Goal: Check status: Check status

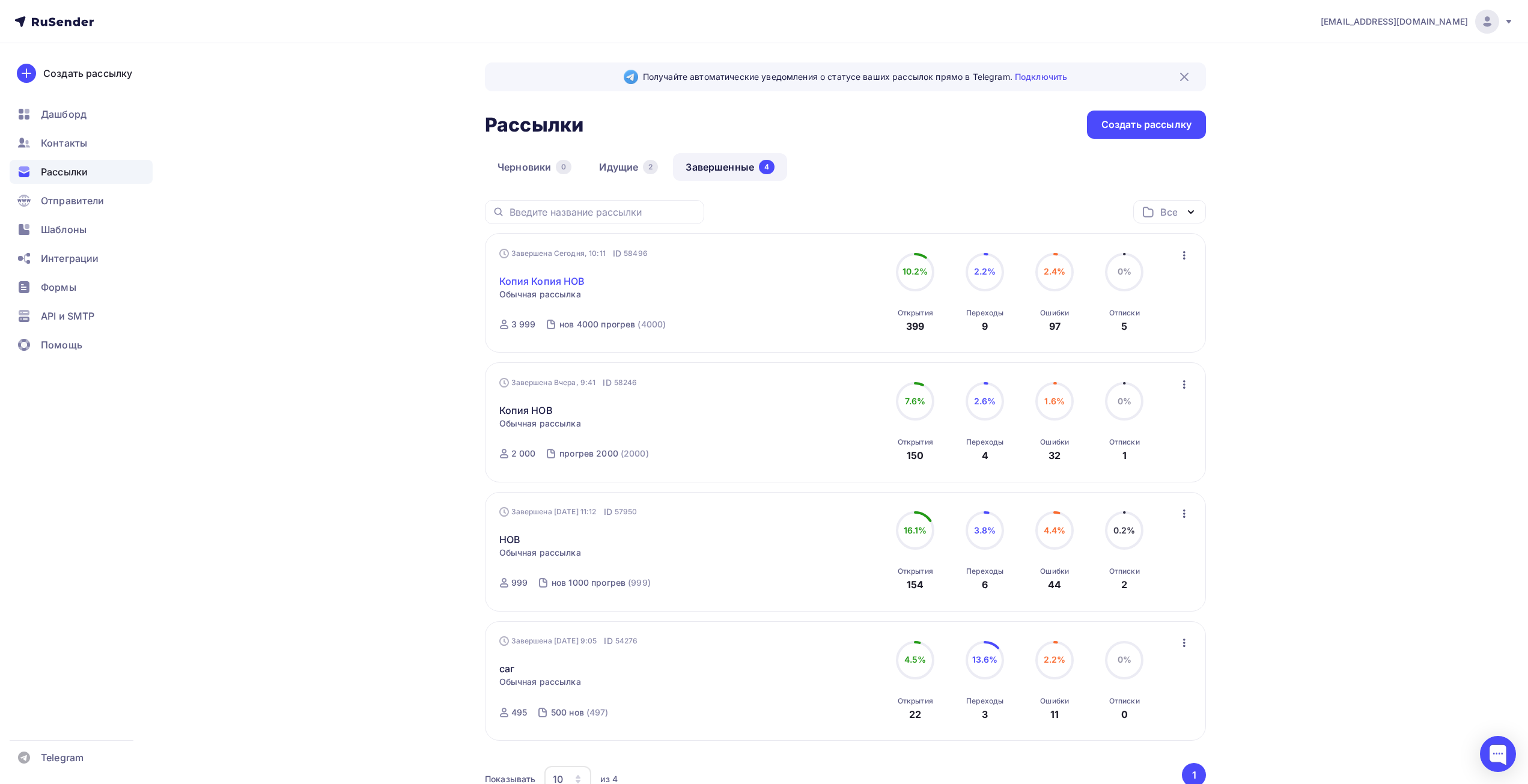
click at [560, 276] on link "Копия Копия НОВ" at bounding box center [542, 281] width 86 height 15
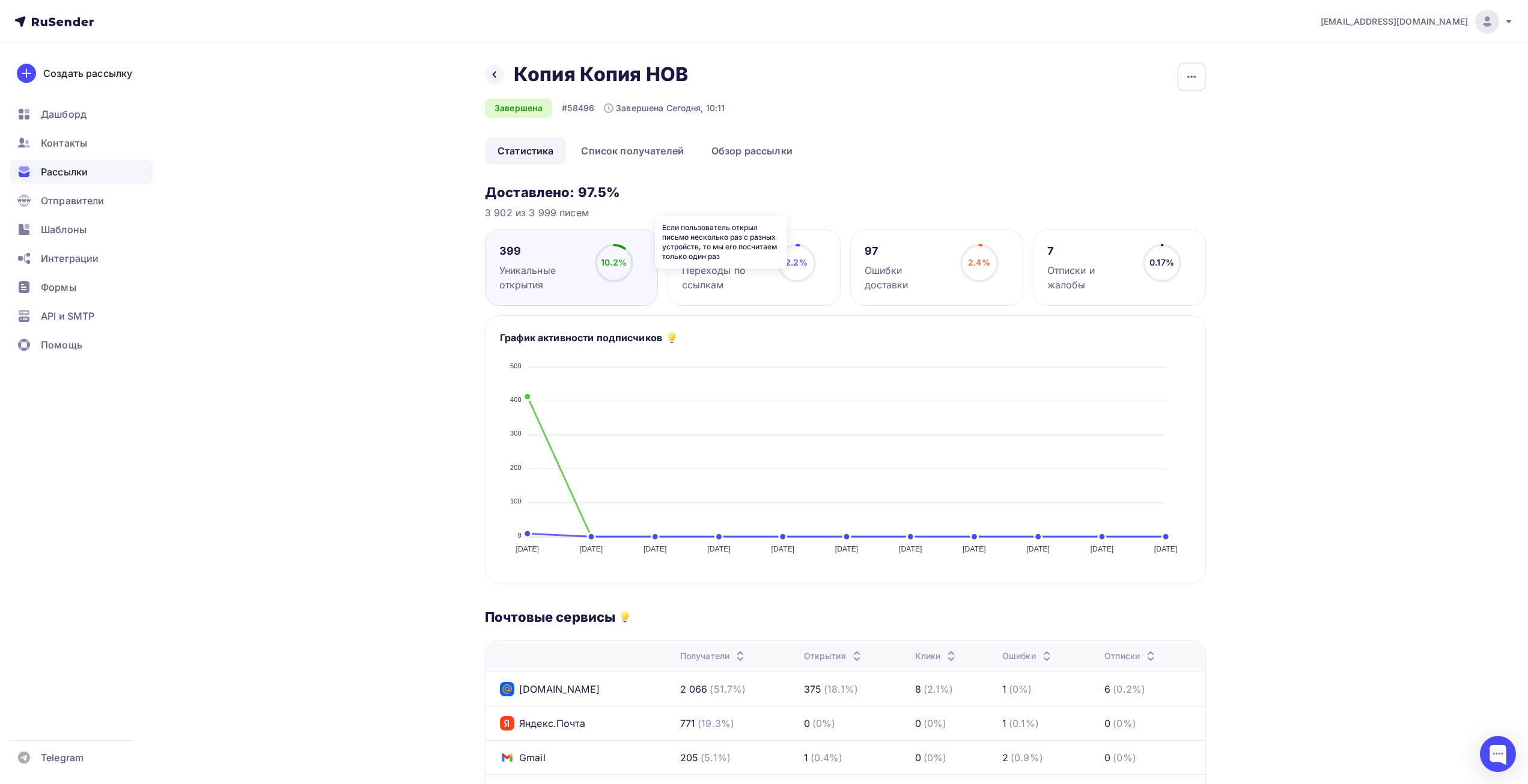
click at [0, 0] on icon at bounding box center [0, 0] width 0 height 0
drag, startPoint x: 632, startPoint y: 191, endPoint x: 399, endPoint y: 183, distance: 233.1
click at [399, 183] on div "Назад Копия Копия НОВ Копия Копия НОВ Завершена #58496 Завершена Сегодня, 10:11…" at bounding box center [764, 598] width 985 height 1109
click at [455, 222] on div "Назад Копия Копия НОВ Копия Копия НОВ Завершена #58496 Завершена Сегодня, 10:11…" at bounding box center [764, 598] width 985 height 1109
drag, startPoint x: 464, startPoint y: 196, endPoint x: 817, endPoint y: 197, distance: 353.0
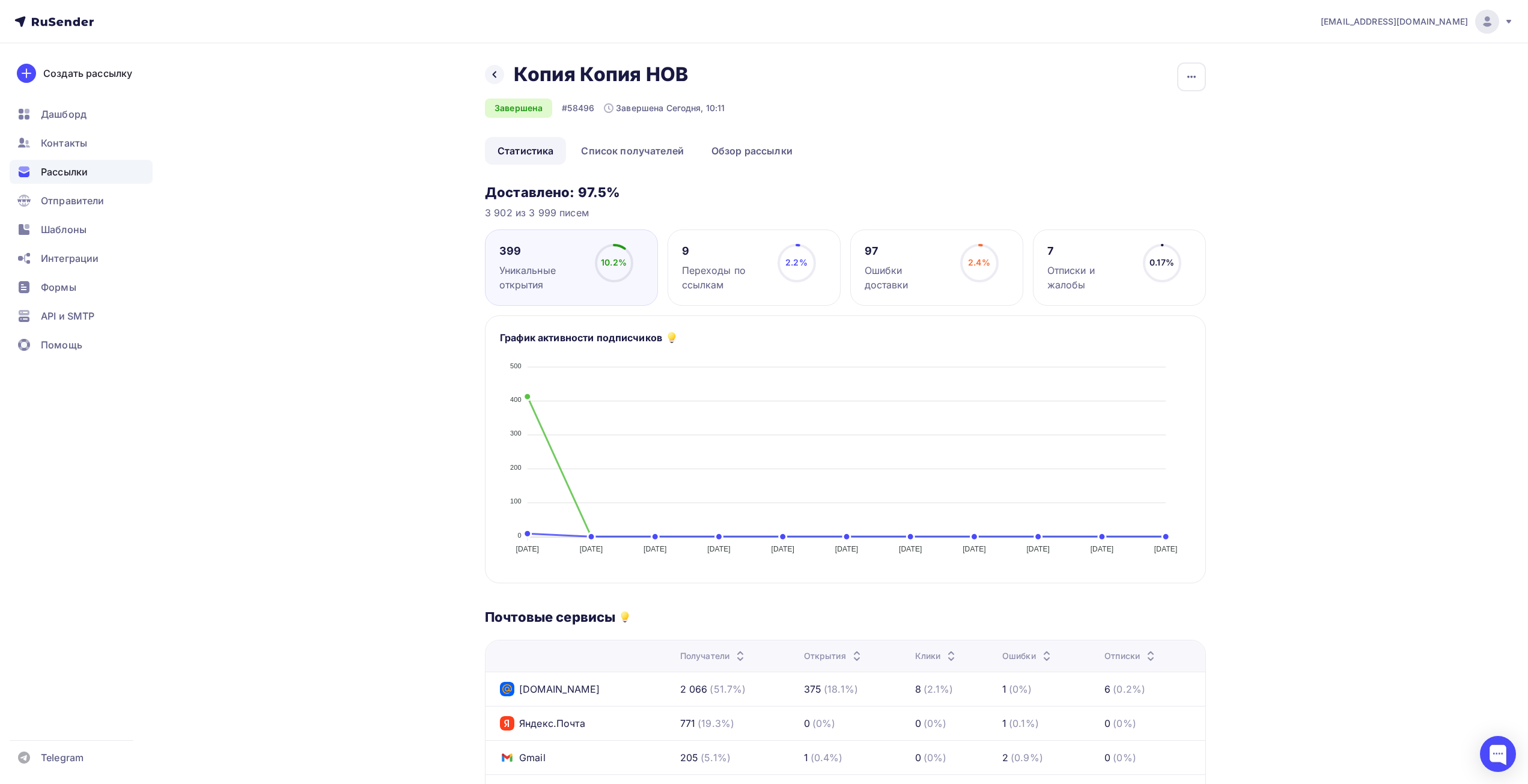
click at [817, 197] on div "Назад Копия Копия НОВ Копия Копия НОВ Завершена #58496 Завершена Сегодня, 10:11…" at bounding box center [764, 598] width 985 height 1109
click at [630, 189] on h3 "Доставлено: 97.5%" at bounding box center [845, 192] width 721 height 17
drag, startPoint x: 420, startPoint y: 189, endPoint x: 367, endPoint y: 189, distance: 53.0
click at [367, 189] on div "Назад Копия Копия НОВ Копия Копия НОВ Завершена #58496 Завершена Сегодня, 10:11…" at bounding box center [764, 598] width 985 height 1109
click at [437, 205] on div "Назад Копия Копия НОВ Копия Копия НОВ Завершена #58496 Завершена Сегодня, 10:11…" at bounding box center [764, 598] width 985 height 1109
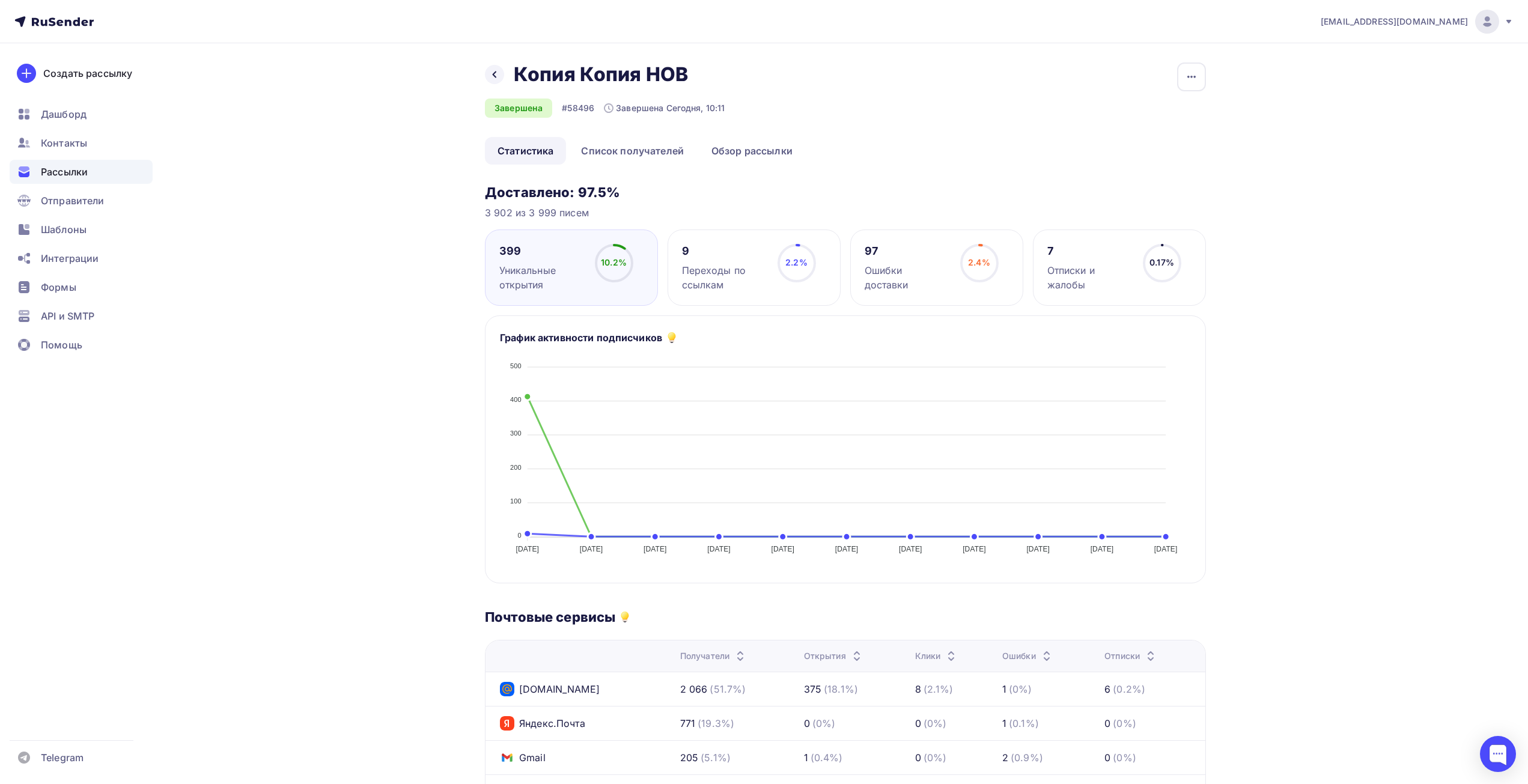
drag, startPoint x: 449, startPoint y: 187, endPoint x: 697, endPoint y: 192, distance: 248.1
click at [697, 192] on div "Назад Копия Копия НОВ Копия Копия НОВ Завершена #58496 Завершена Сегодня, 10:11…" at bounding box center [764, 598] width 985 height 1109
click at [697, 192] on h3 "Доставлено: 97.5%" at bounding box center [845, 192] width 721 height 17
click at [500, 74] on div at bounding box center [494, 74] width 19 height 19
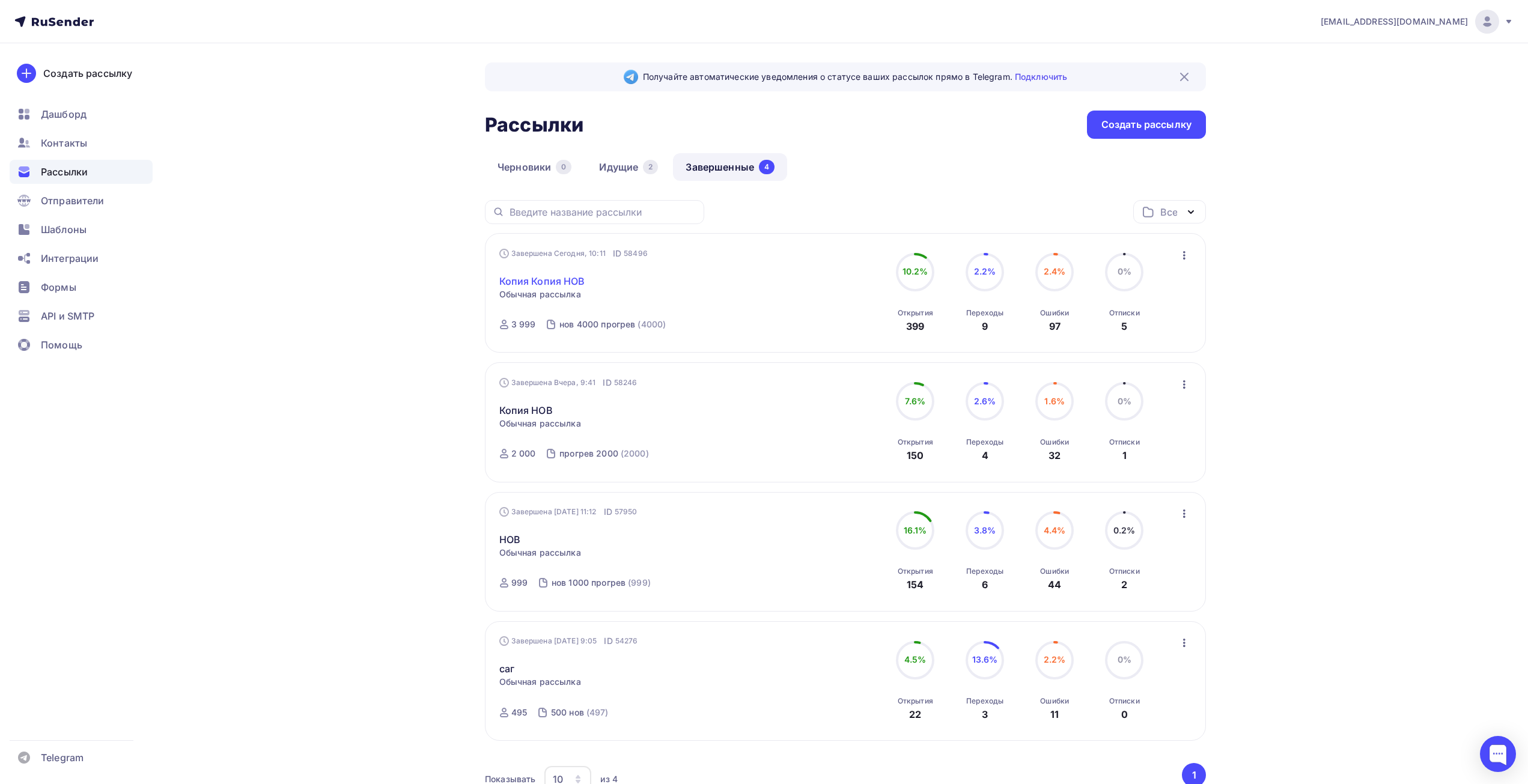
click at [555, 279] on link "Копия Копия НОВ" at bounding box center [542, 281] width 86 height 15
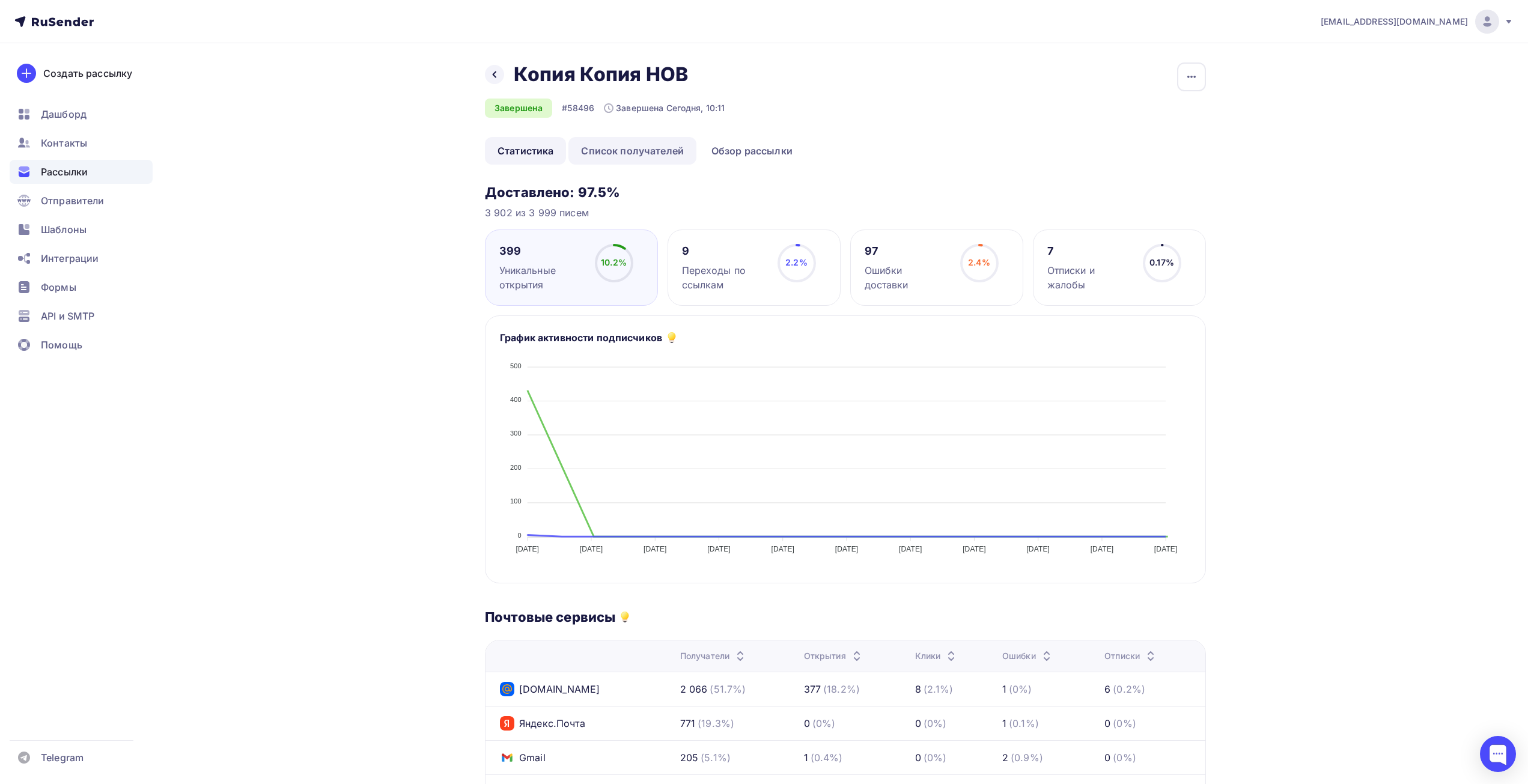
click at [638, 154] on link "Список получателей" at bounding box center [632, 151] width 128 height 28
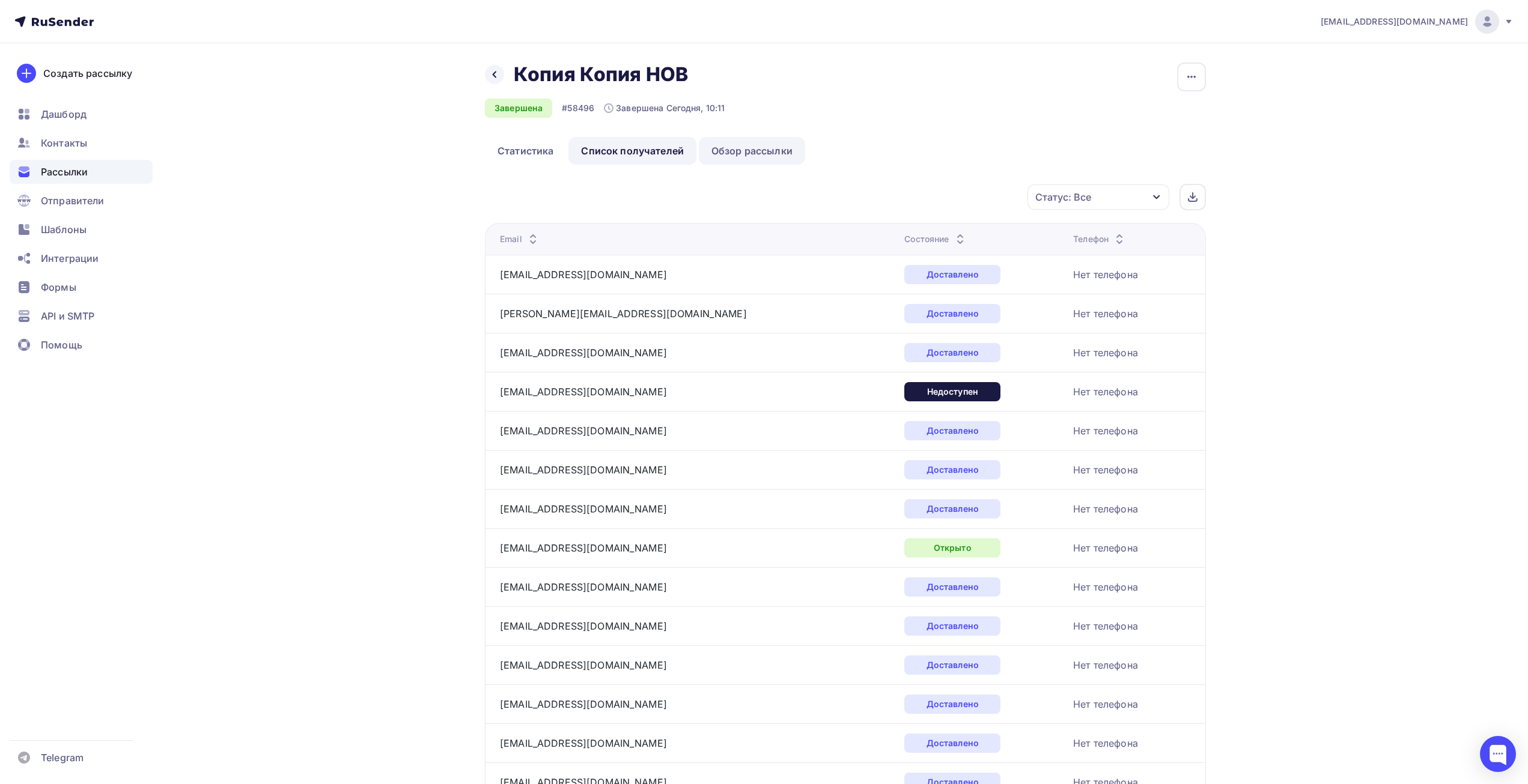
click at [741, 153] on link "Обзор рассылки" at bounding box center [753, 151] width 107 height 28
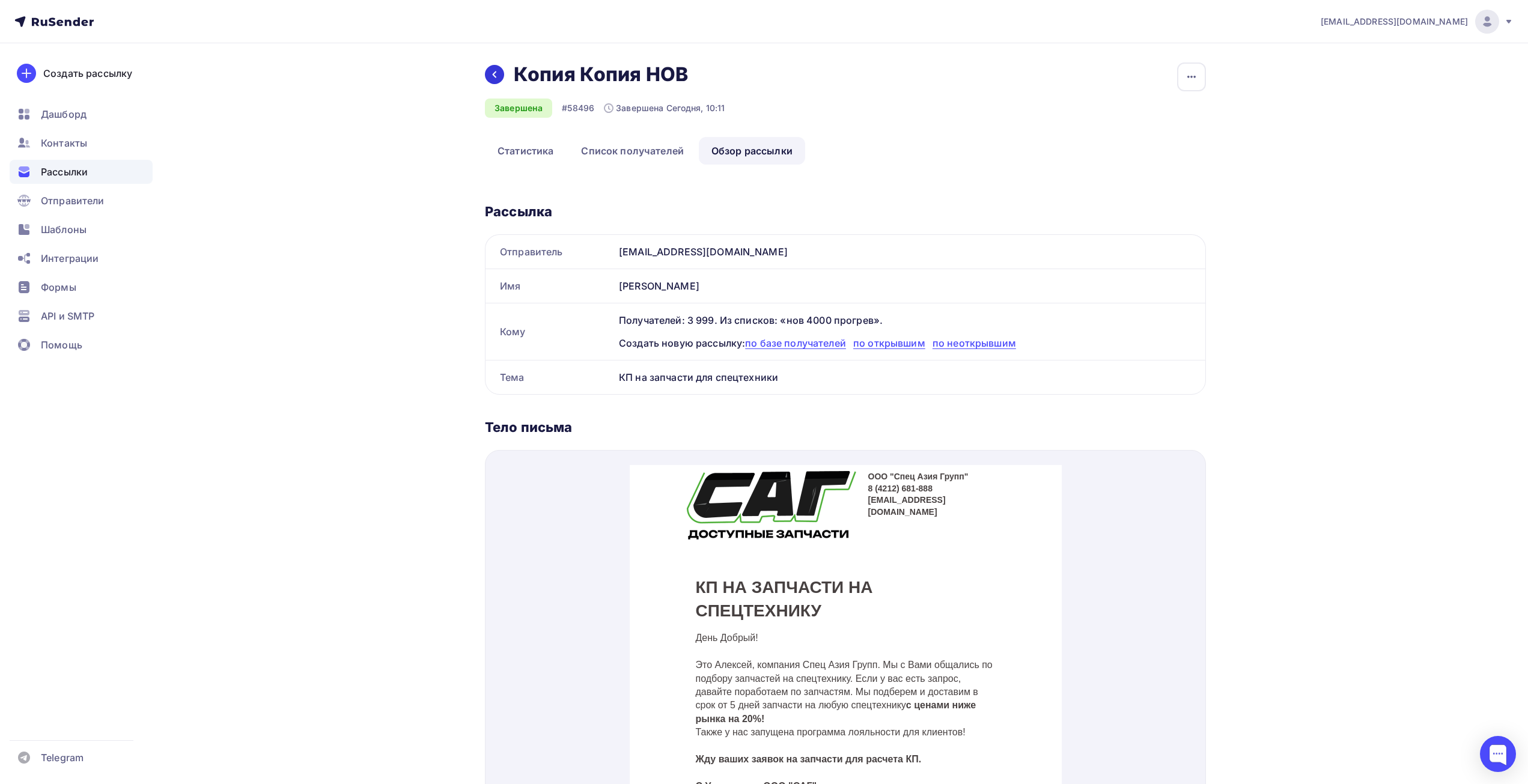
click at [487, 74] on div at bounding box center [494, 74] width 19 height 19
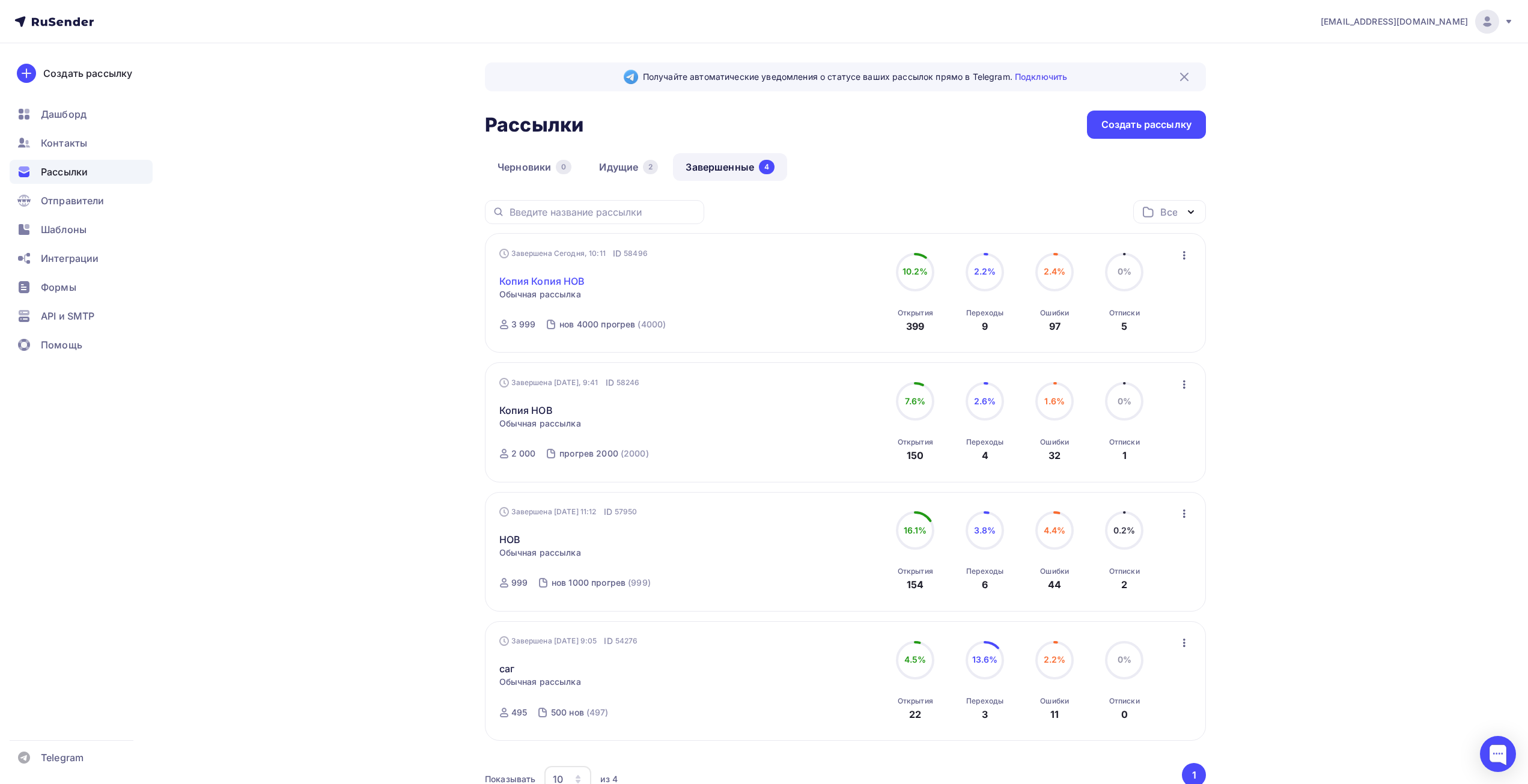
click at [580, 285] on link "Копия Копия НОВ" at bounding box center [542, 281] width 86 height 15
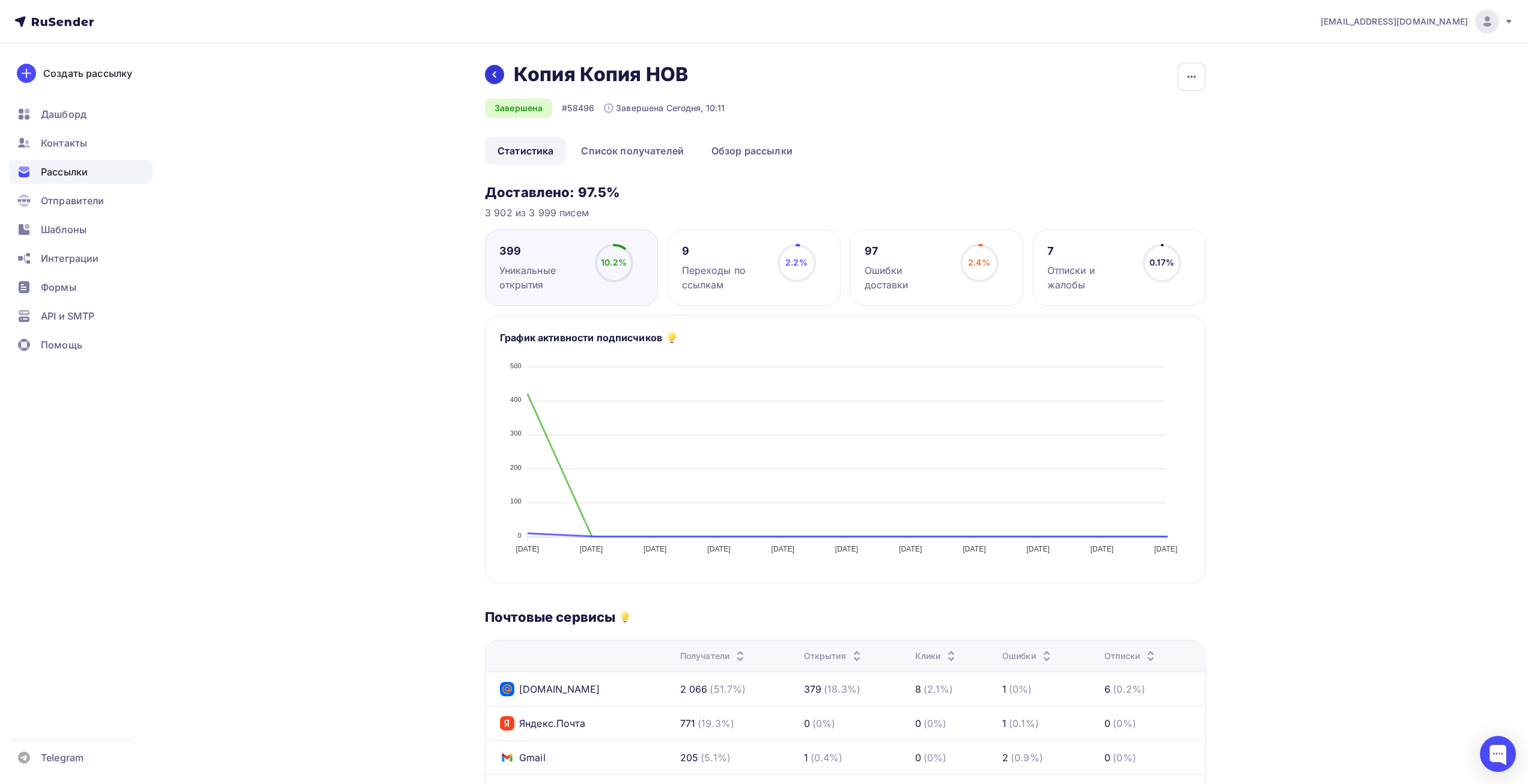
click at [495, 73] on icon at bounding box center [494, 74] width 10 height 10
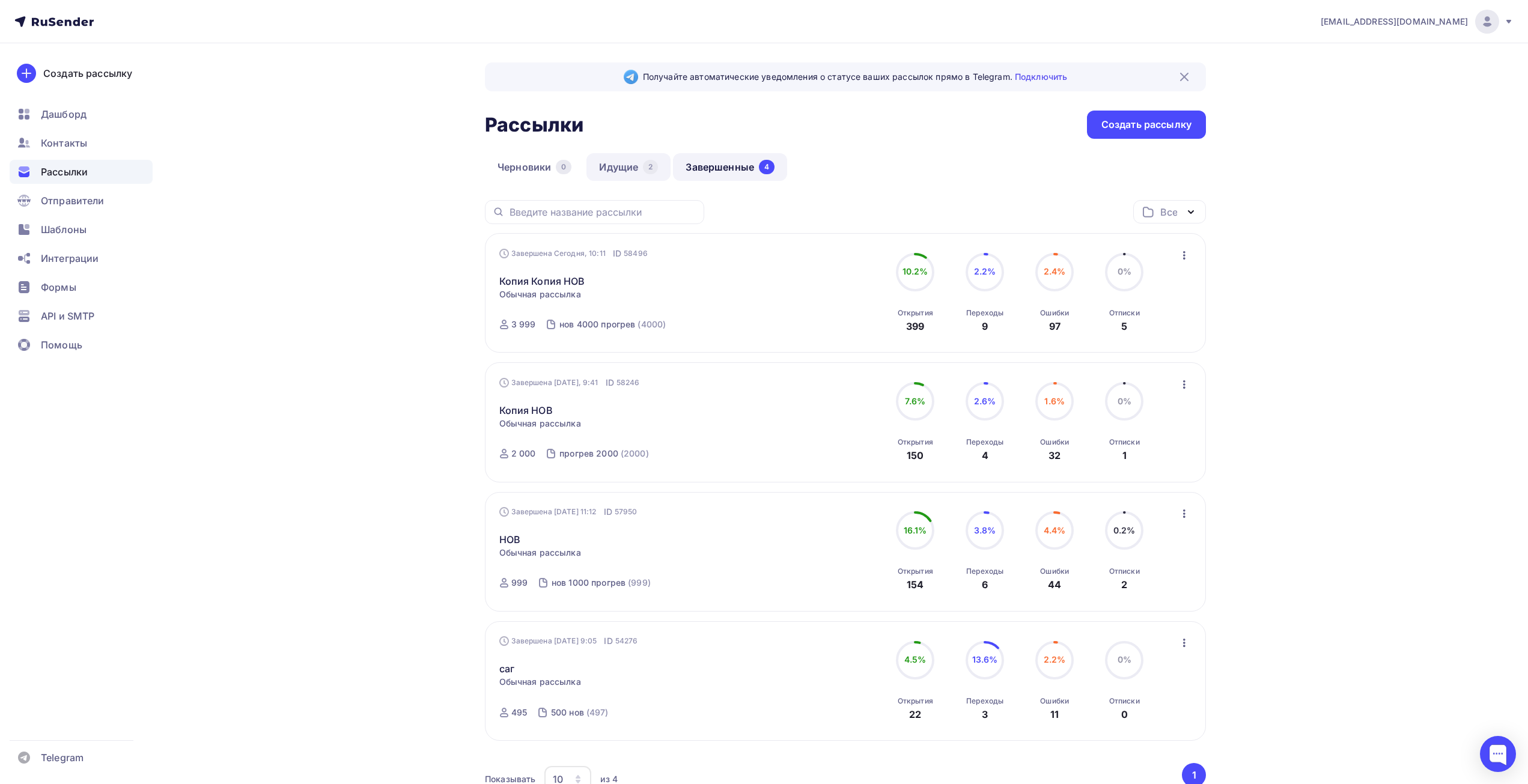
click at [633, 166] on link "Идущие 2" at bounding box center [628, 167] width 84 height 28
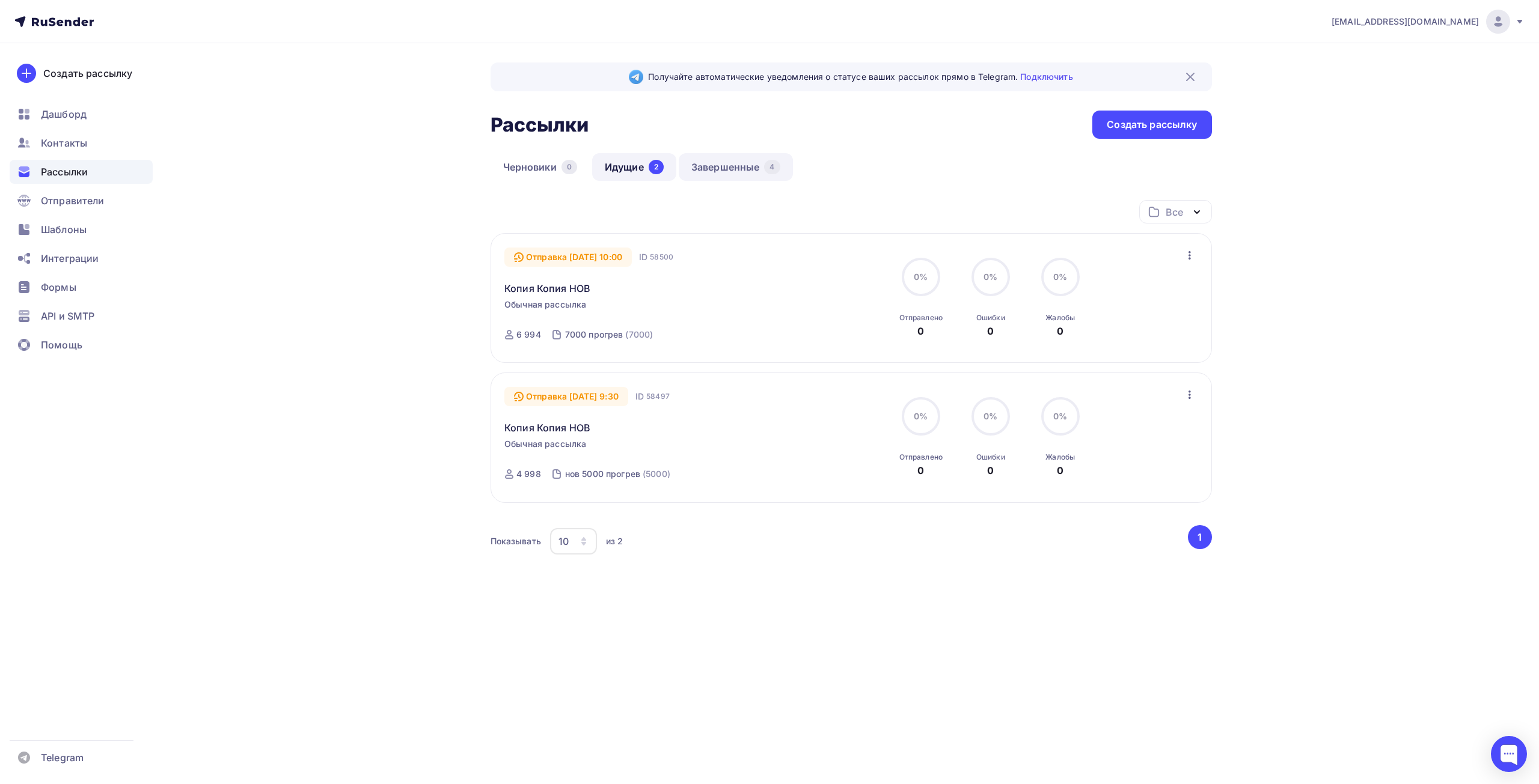
click at [714, 161] on link "Завершенные 4" at bounding box center [735, 167] width 114 height 28
